Goal: Book appointment/travel/reservation

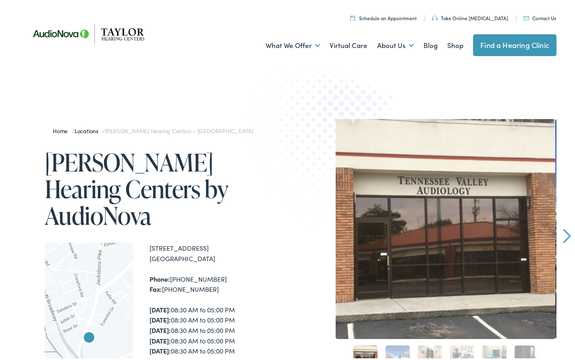
click at [396, 19] on link "Schedule an Appointment" at bounding box center [383, 15] width 67 height 7
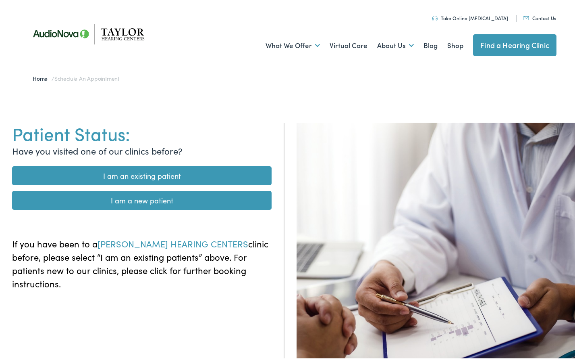
click at [145, 199] on link "I am a new patient" at bounding box center [142, 198] width 260 height 19
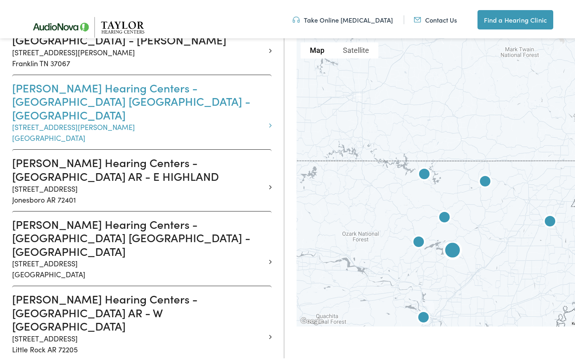
scroll to position [484, 0]
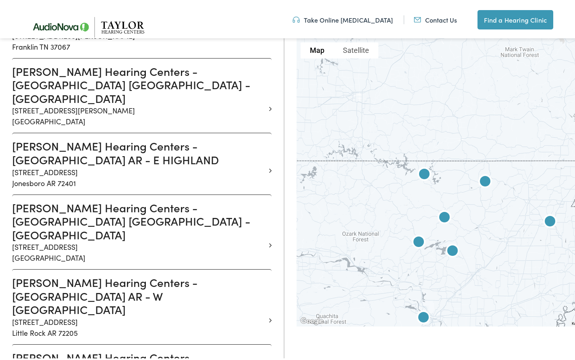
click at [24, 199] on h3 "Taylor Hearing Centers - KNOXVILLE TN - TAZEWELL" at bounding box center [139, 219] width 254 height 41
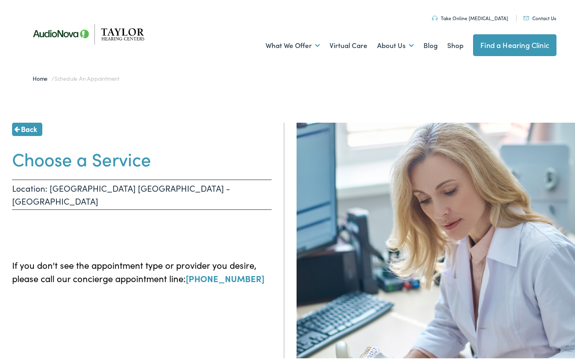
click at [25, 127] on span "Back" at bounding box center [29, 126] width 16 height 11
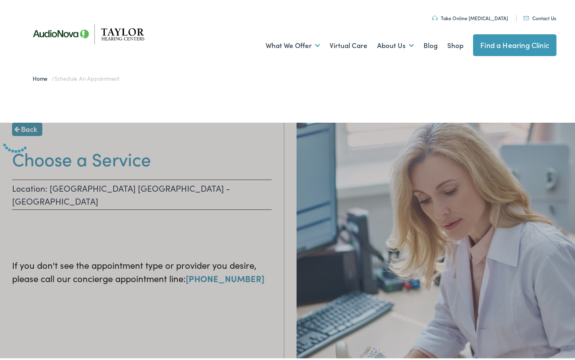
click at [116, 30] on img at bounding box center [91, 31] width 133 height 47
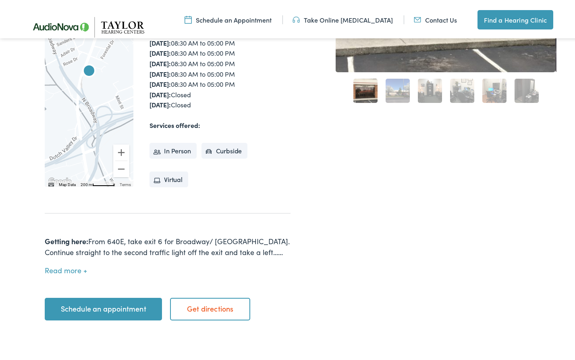
scroll to position [282, 0]
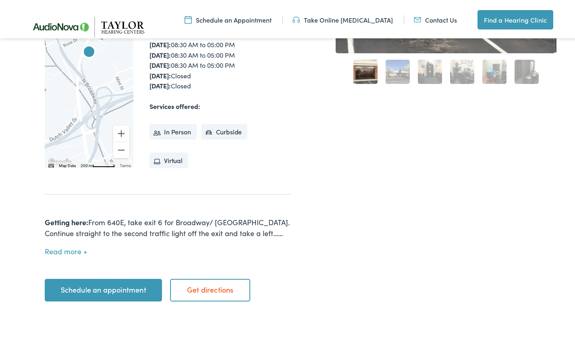
click at [108, 276] on link "Schedule an appointment" at bounding box center [103, 287] width 117 height 23
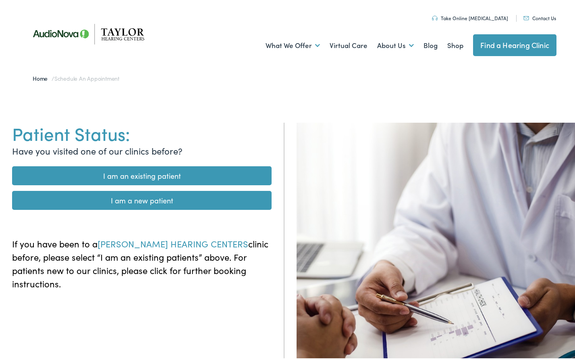
click at [153, 200] on link "I am a new patient" at bounding box center [142, 198] width 260 height 19
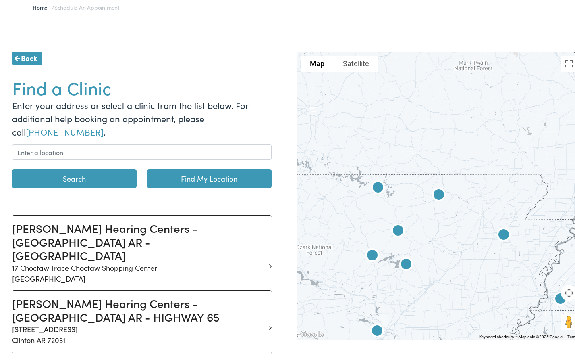
scroll to position [81, 0]
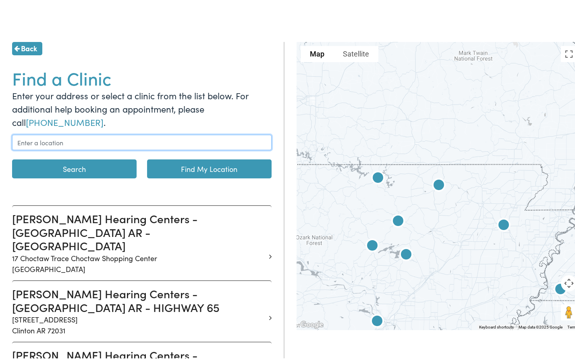
click at [114, 142] on input "text" at bounding box center [142, 140] width 260 height 15
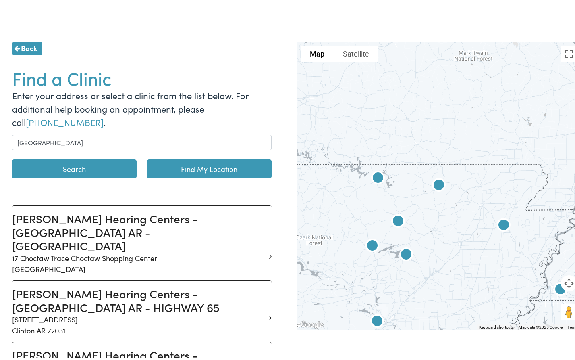
type input "Knoxville, TN, USA"
click at [111, 174] on button "Search" at bounding box center [74, 166] width 125 height 19
click at [68, 167] on button "Search" at bounding box center [74, 166] width 125 height 19
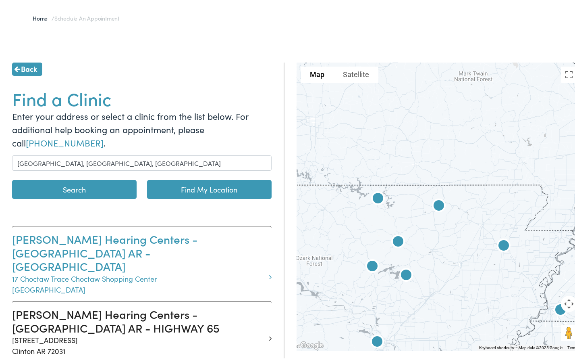
scroll to position [40, 0]
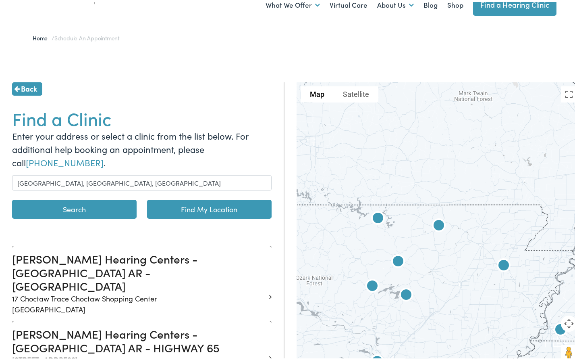
click at [89, 210] on button "Search" at bounding box center [74, 206] width 125 height 19
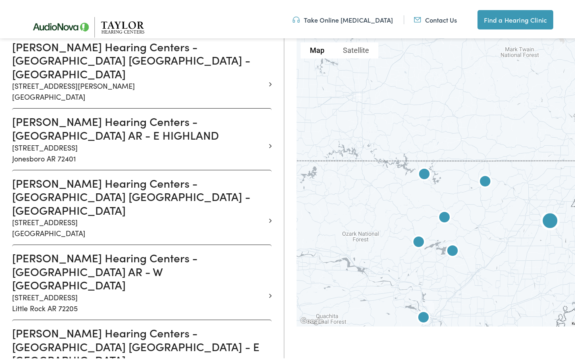
scroll to position [524, 0]
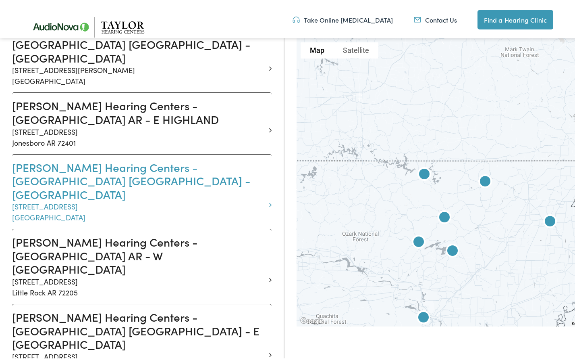
click at [78, 158] on h3 "Taylor Hearing Centers - KNOXVILLE TN - TAZEWELL" at bounding box center [139, 178] width 254 height 41
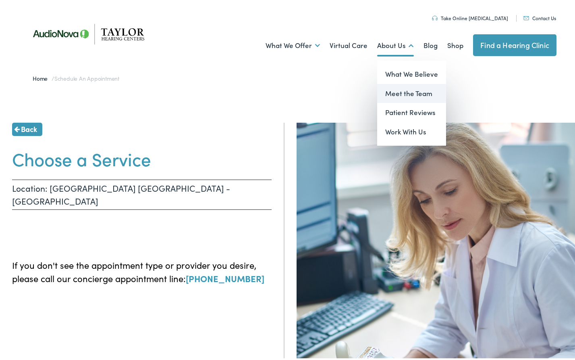
click at [405, 92] on link "Meet the Team" at bounding box center [411, 91] width 69 height 19
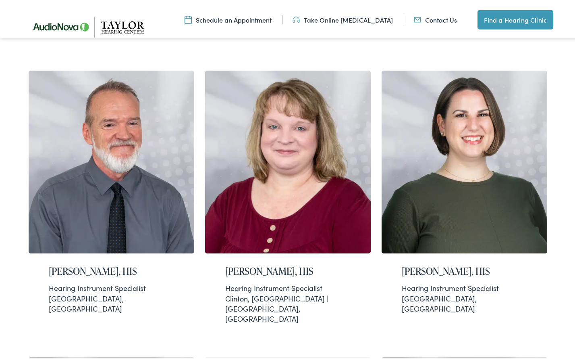
scroll to position [484, 0]
